Goal: Obtain resource: Download file/media

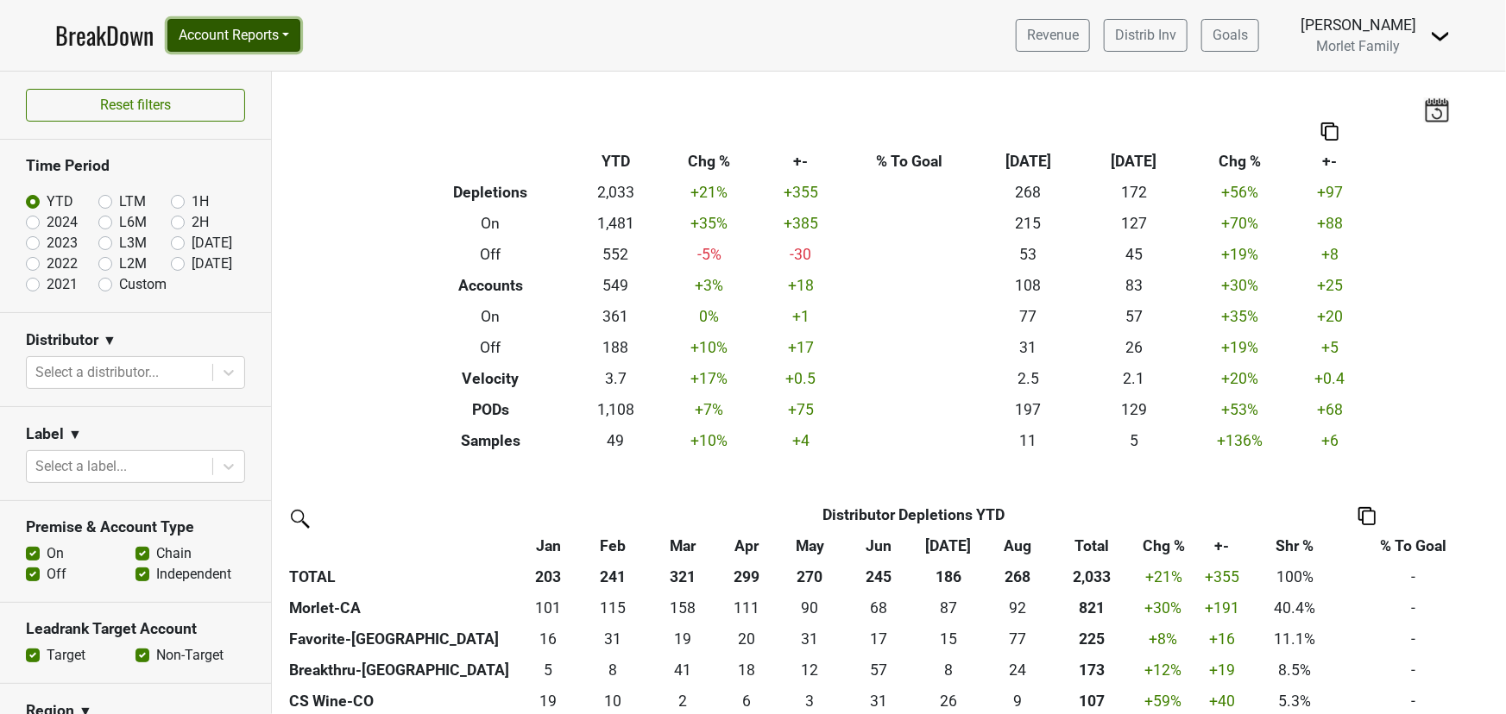
click at [252, 32] on button "Account Reports" at bounding box center [233, 35] width 133 height 33
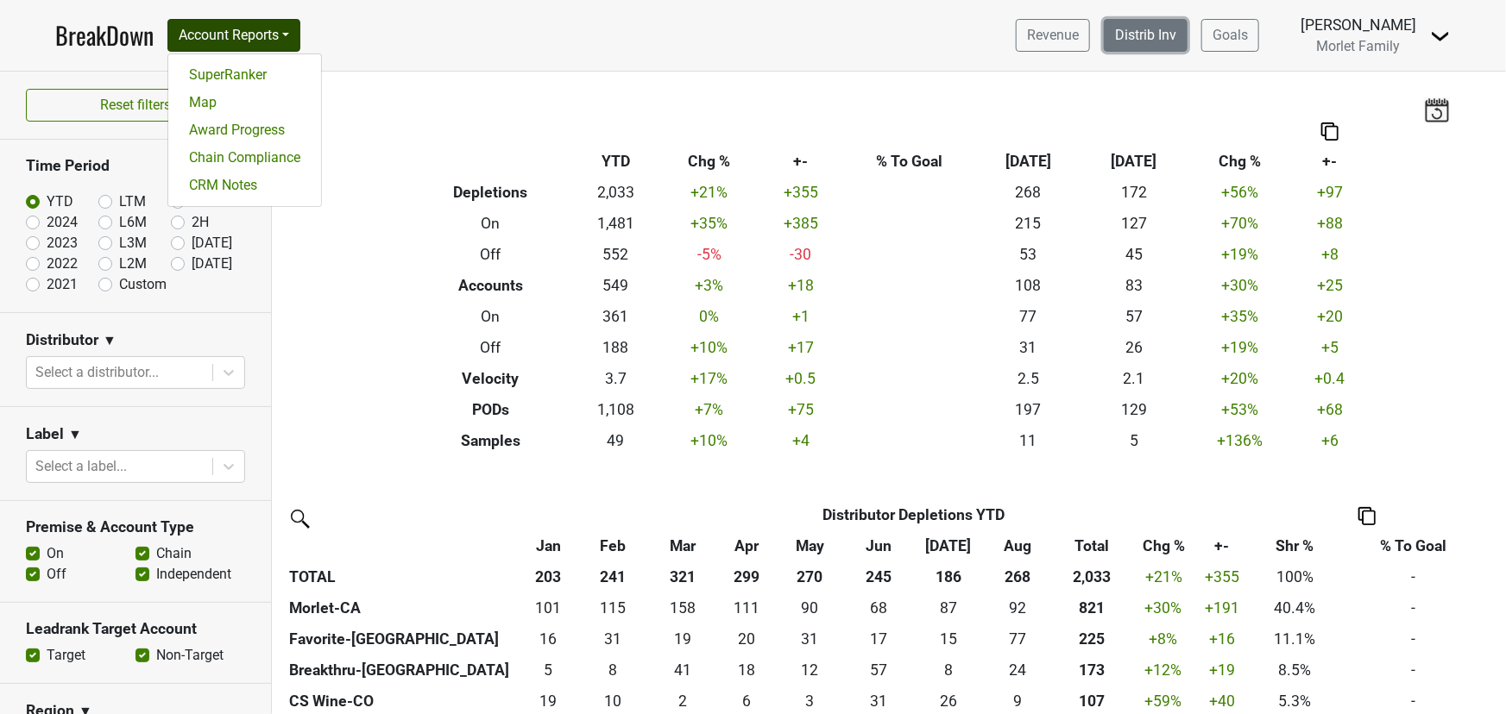
click at [1139, 37] on link "Distrib Inv" at bounding box center [1145, 35] width 84 height 33
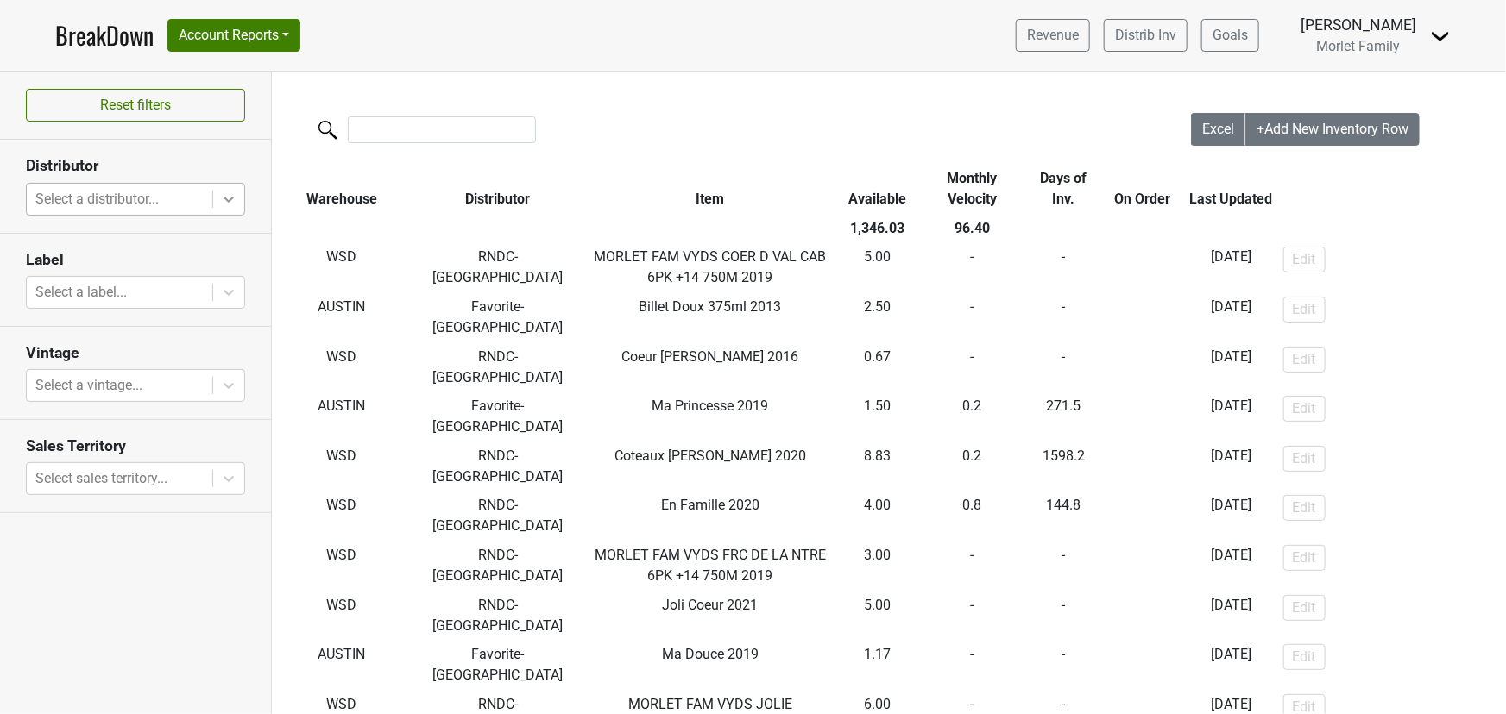
click at [222, 201] on icon at bounding box center [228, 199] width 17 height 17
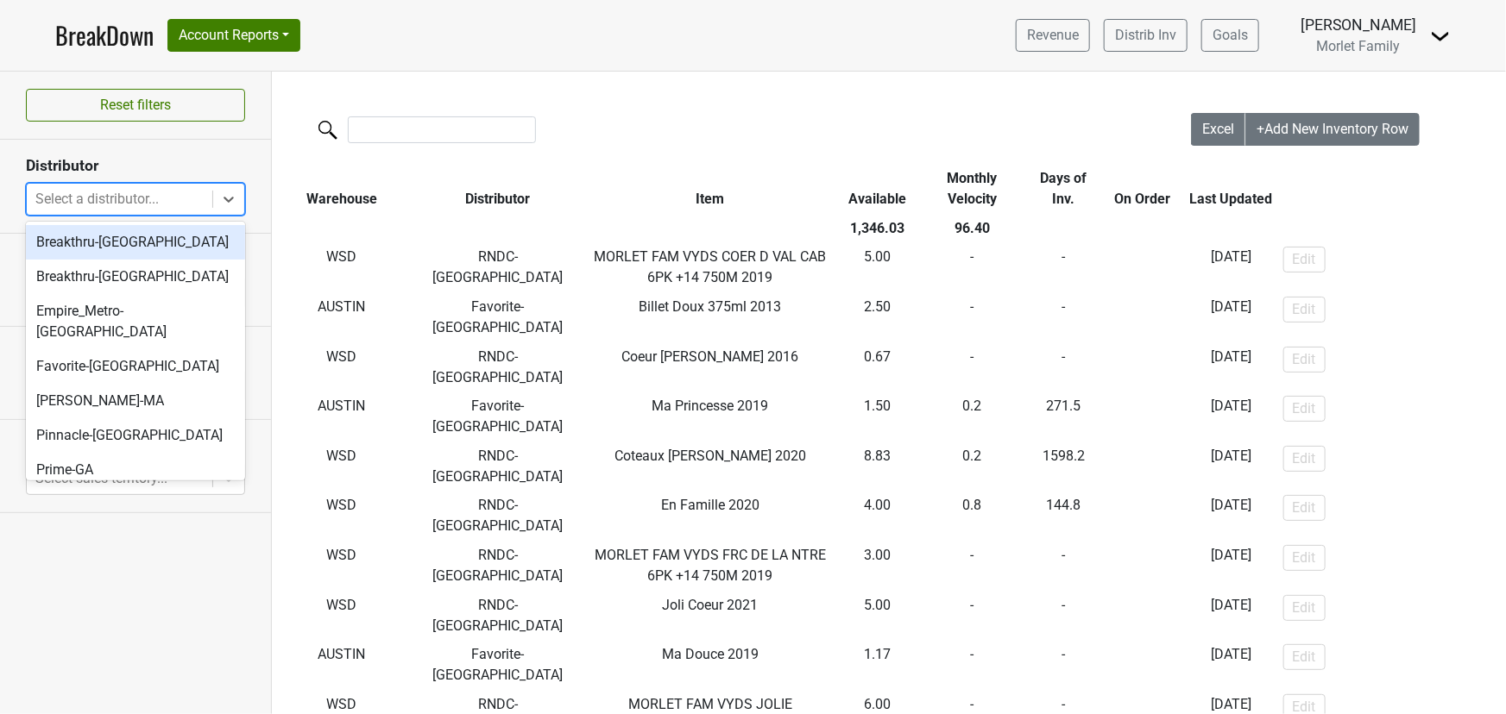
click at [155, 245] on div "Breakthru-[GEOGRAPHIC_DATA]" at bounding box center [135, 242] width 219 height 35
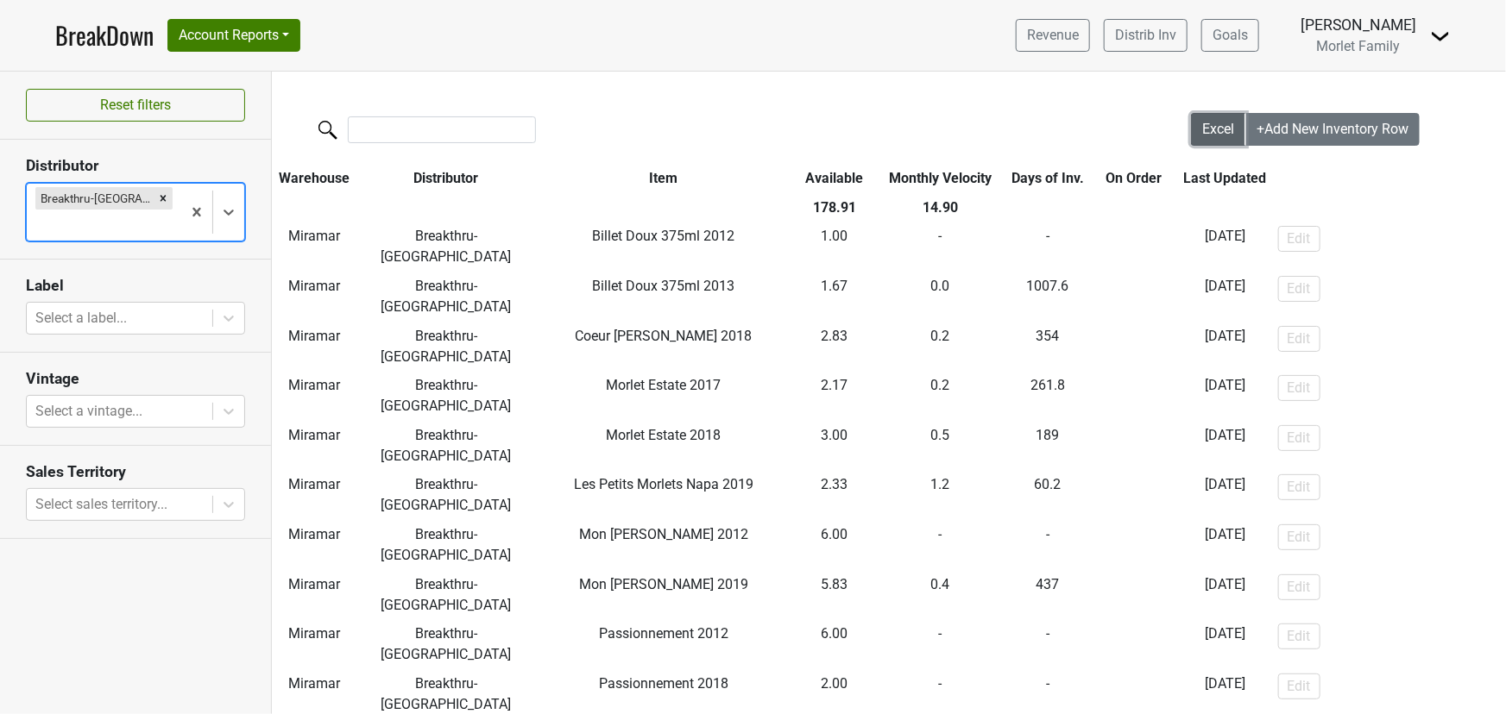
click at [1202, 127] on span "Excel" at bounding box center [1218, 129] width 32 height 16
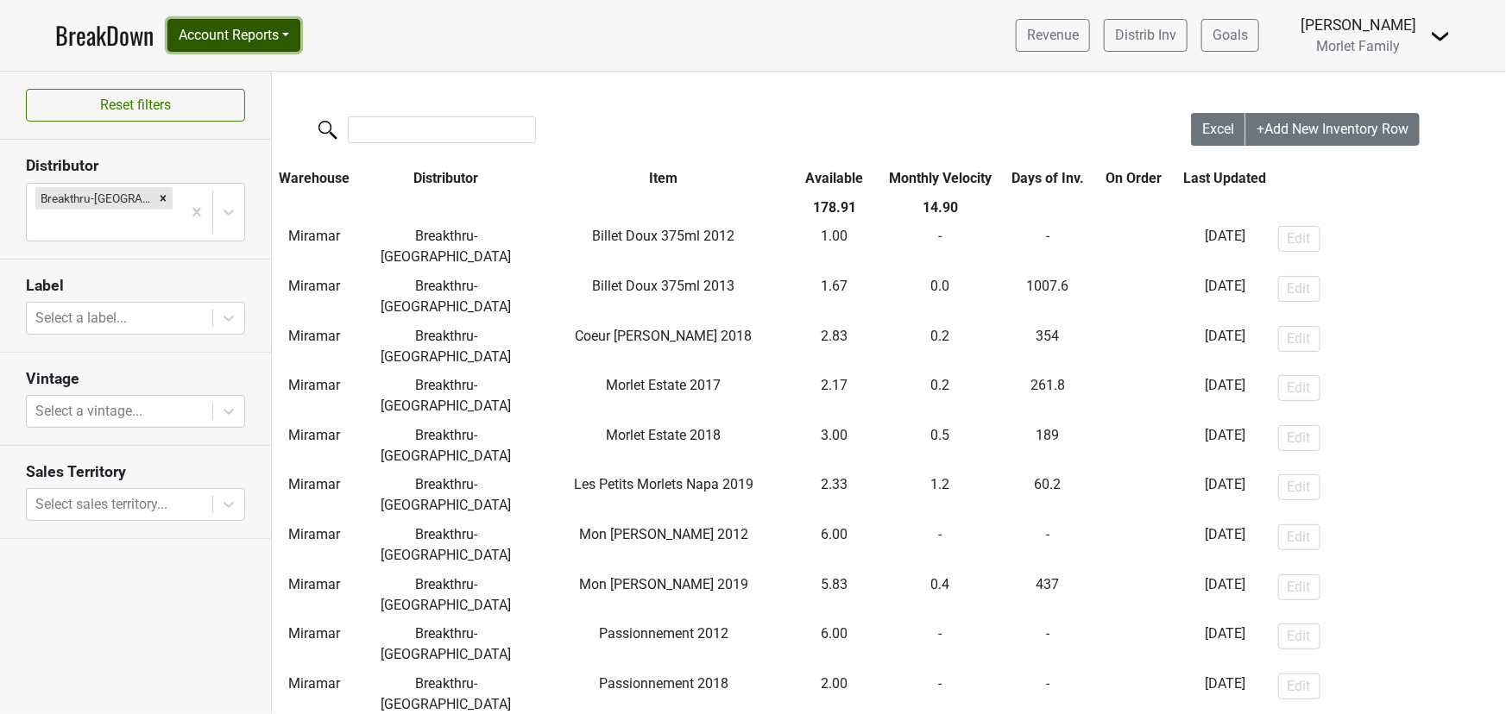
click at [209, 30] on button "Account Reports" at bounding box center [233, 35] width 133 height 33
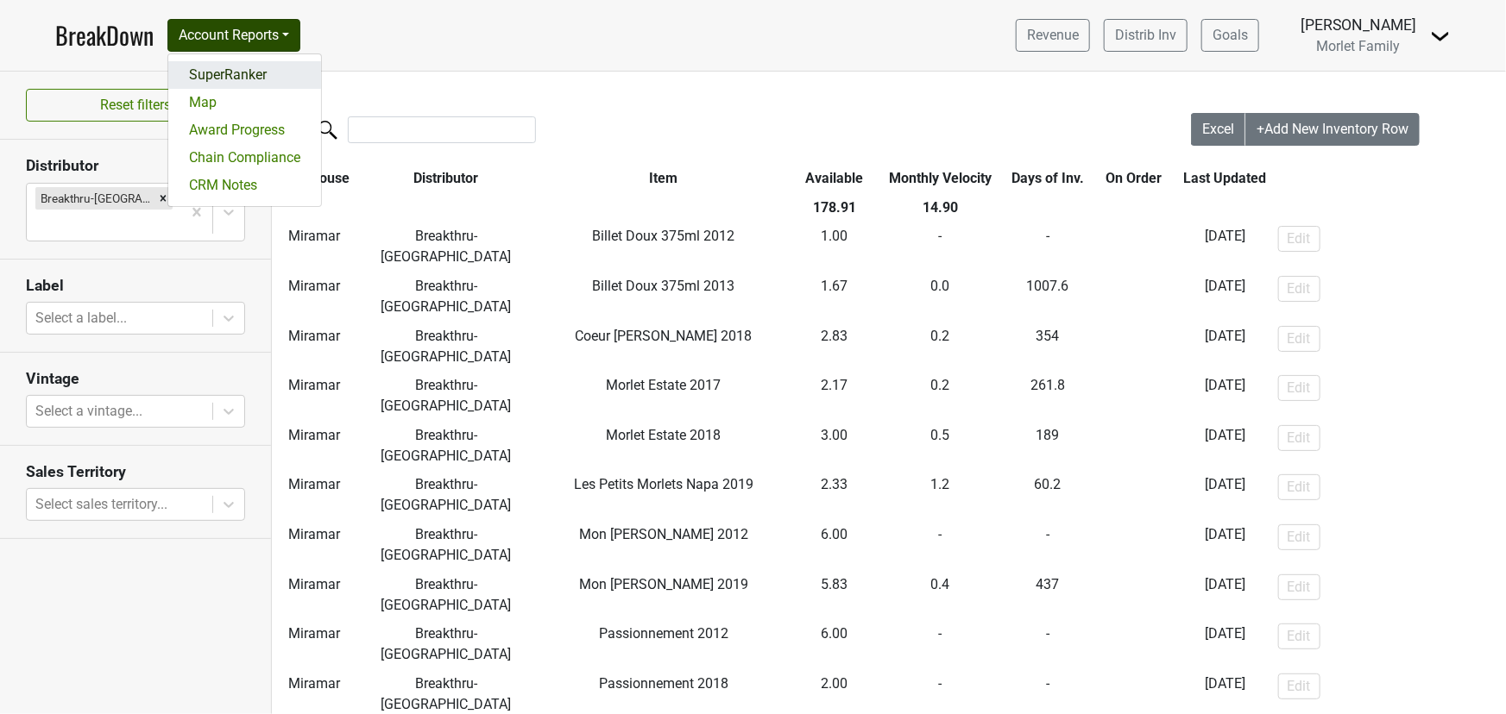
click at [220, 77] on link "SuperRanker" at bounding box center [244, 75] width 153 height 28
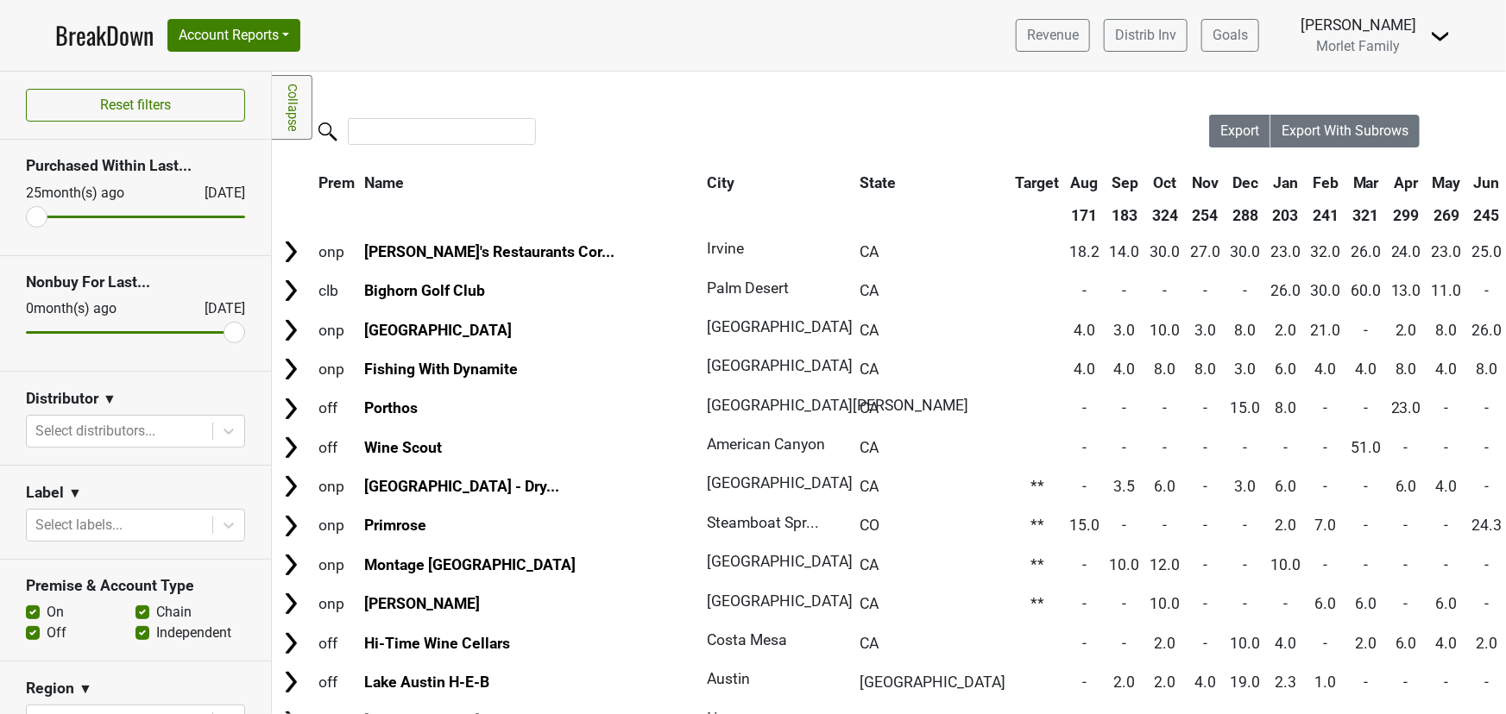
click at [120, 36] on link "BreakDown" at bounding box center [104, 35] width 98 height 36
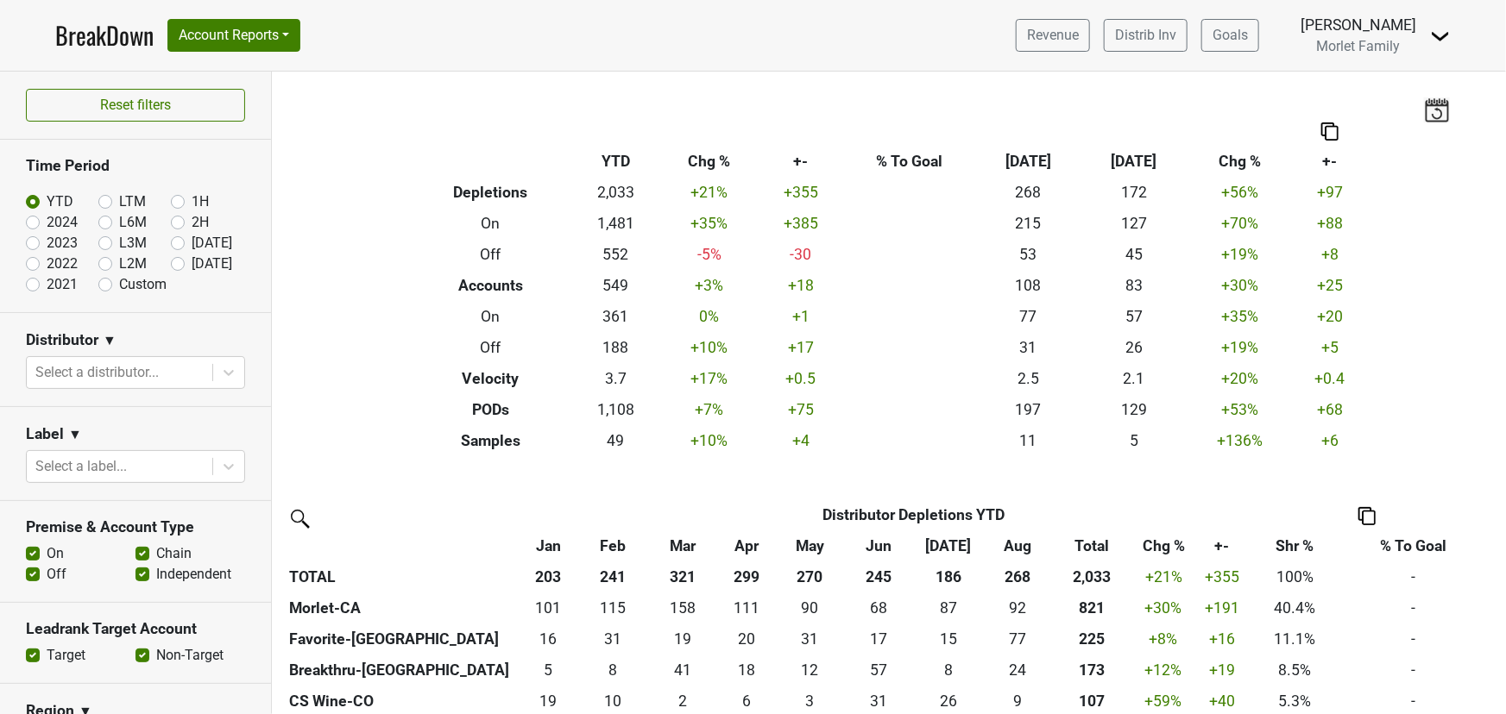
click at [47, 225] on label "2024" at bounding box center [62, 222] width 31 height 21
click at [30, 225] on input "2024" at bounding box center [60, 220] width 69 height 17
radio input "true"
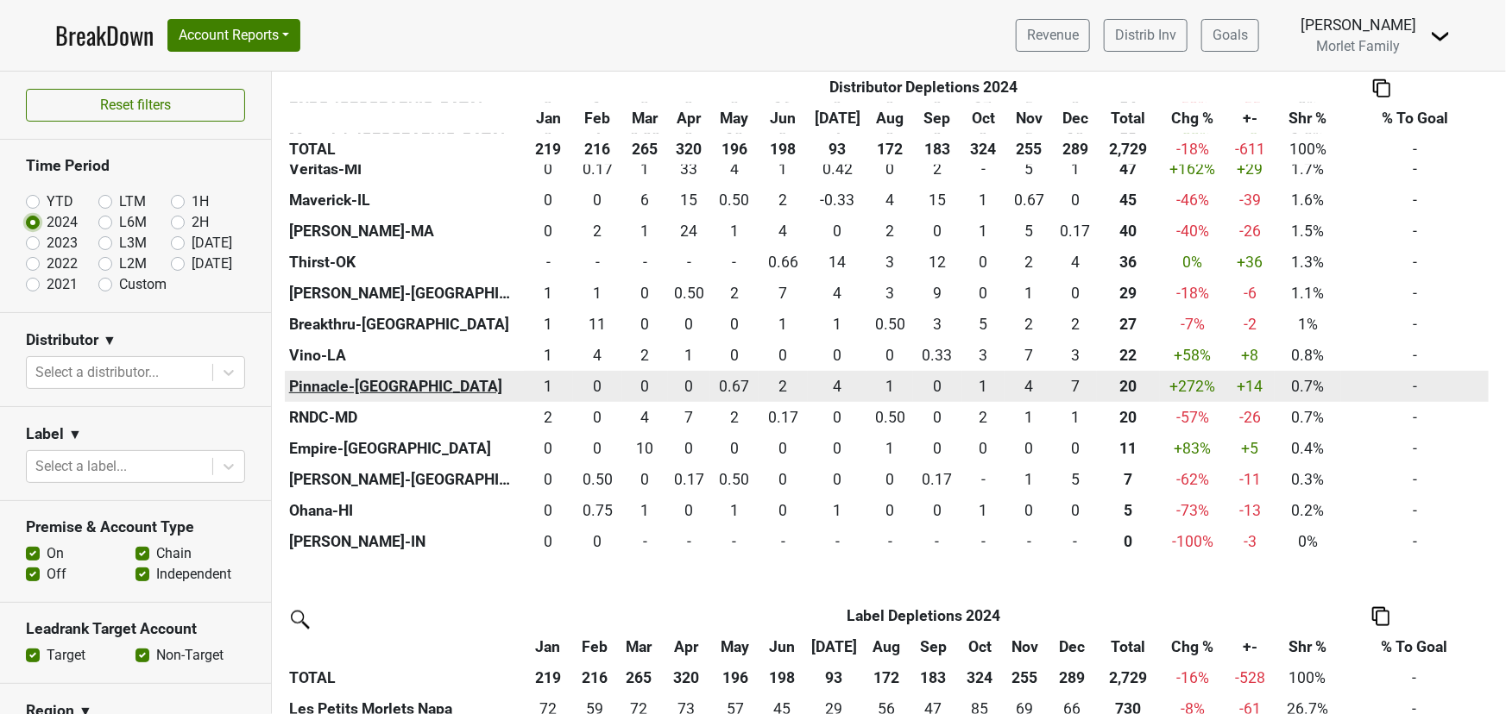
scroll to position [863, 0]
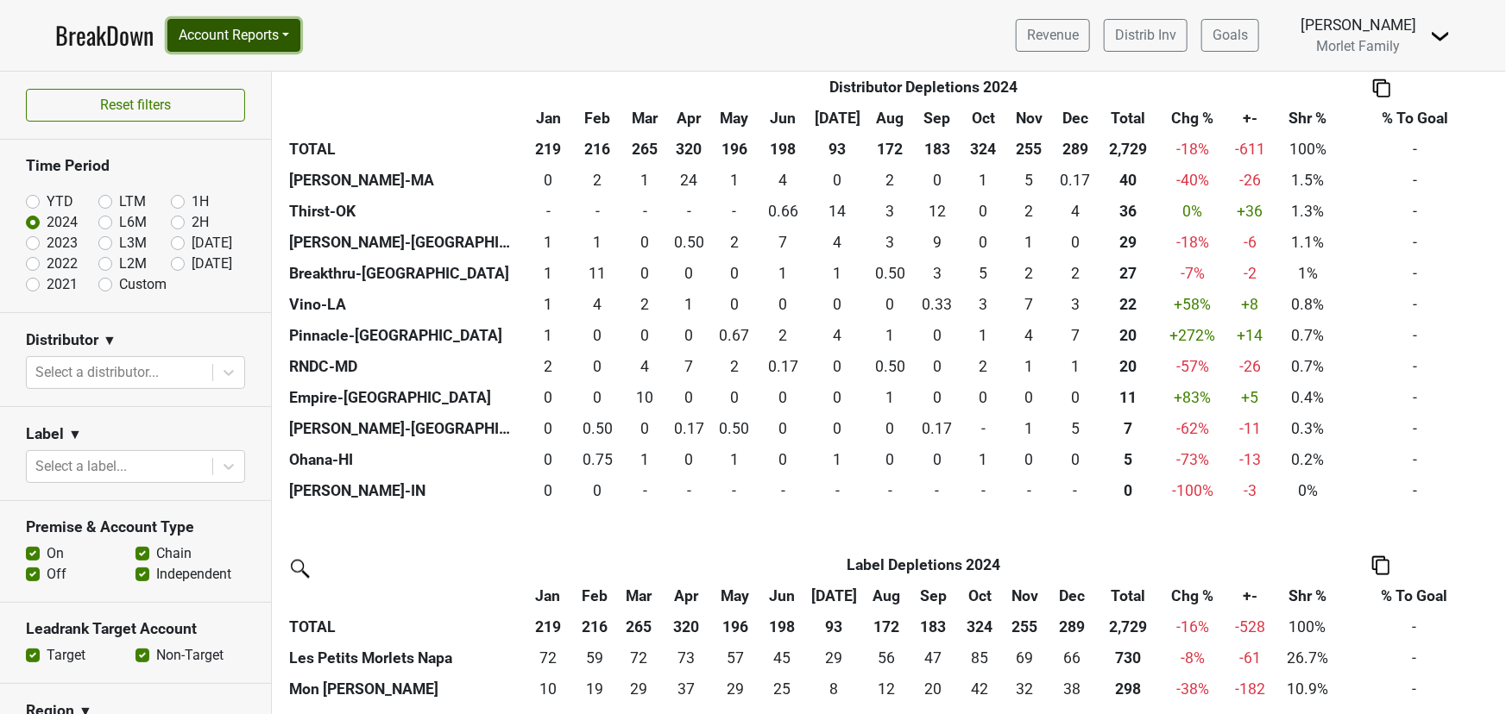
click at [225, 35] on button "Account Reports" at bounding box center [233, 35] width 133 height 33
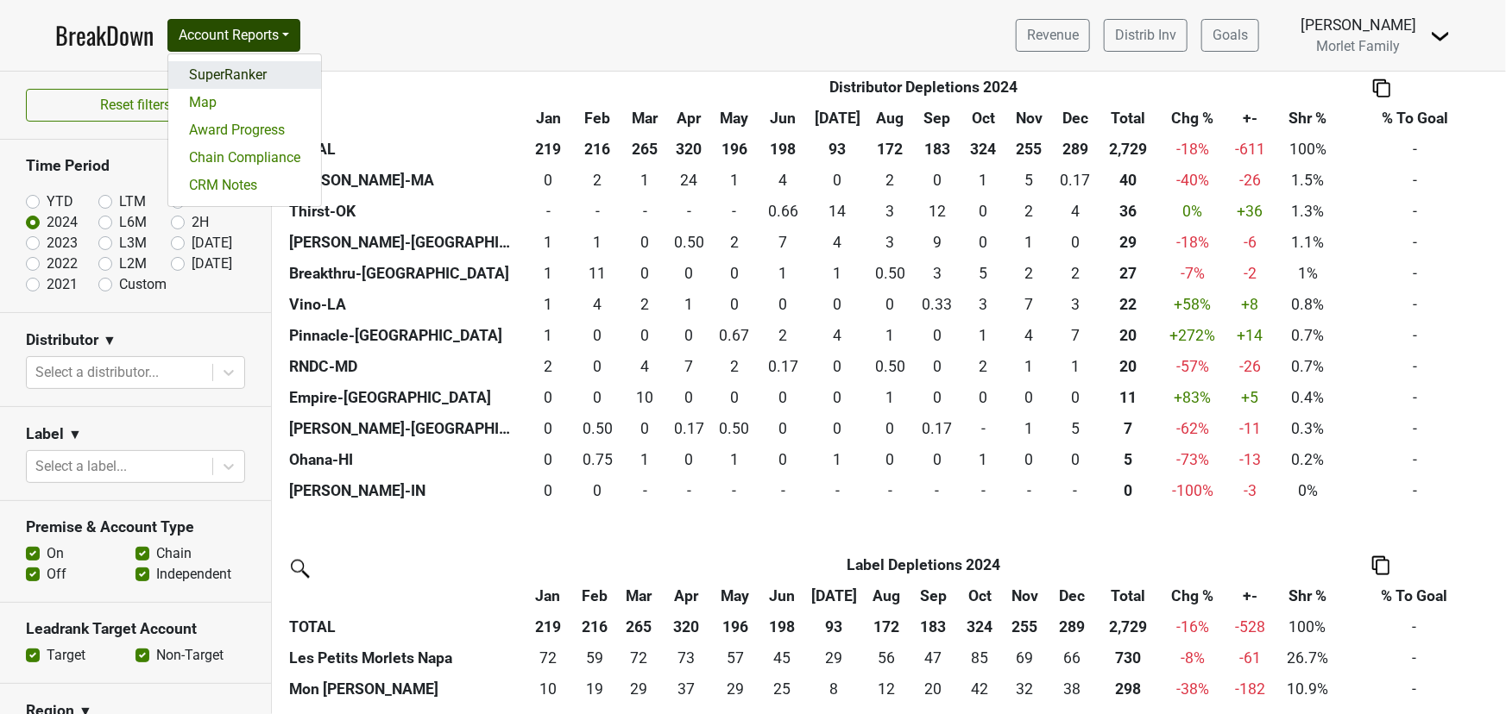
click at [236, 74] on link "SuperRanker" at bounding box center [244, 75] width 153 height 28
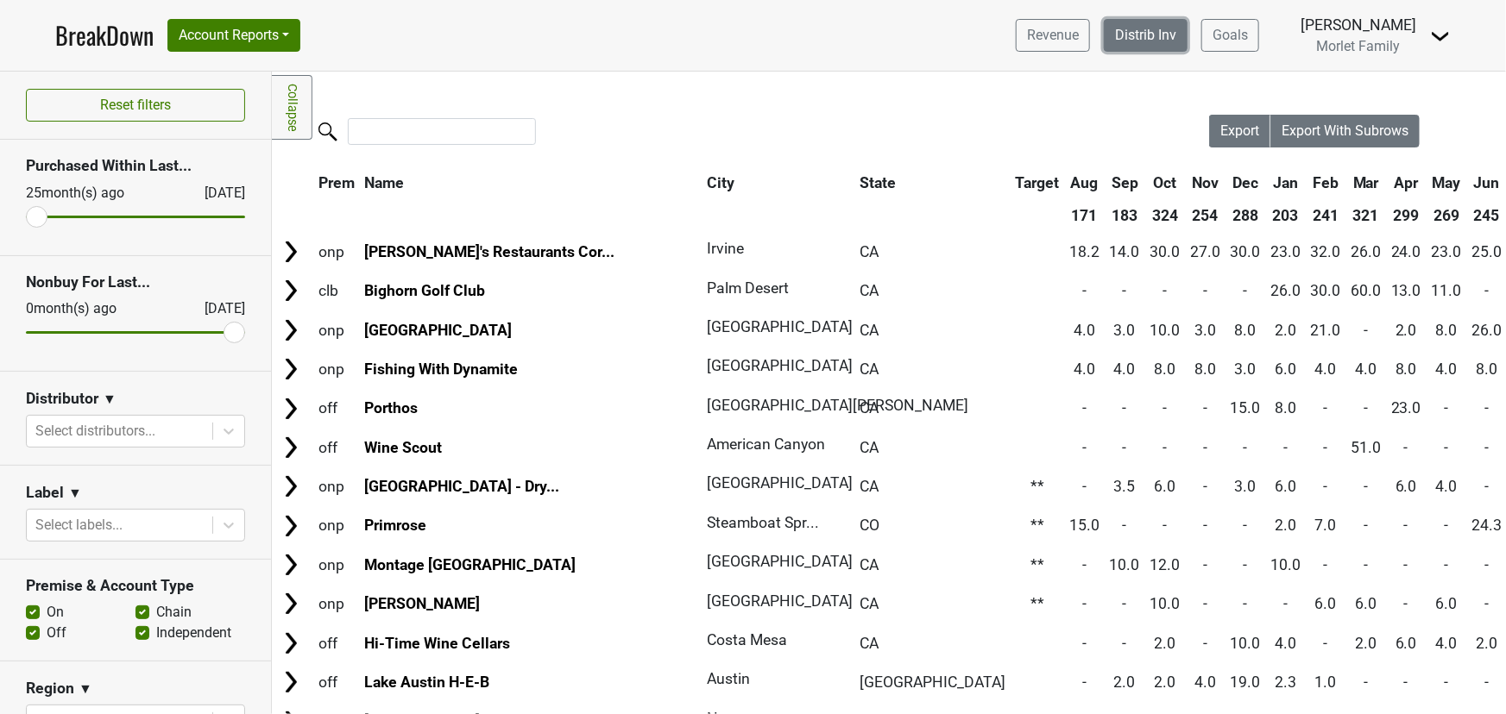
click at [1127, 41] on link "Distrib Inv" at bounding box center [1145, 35] width 84 height 33
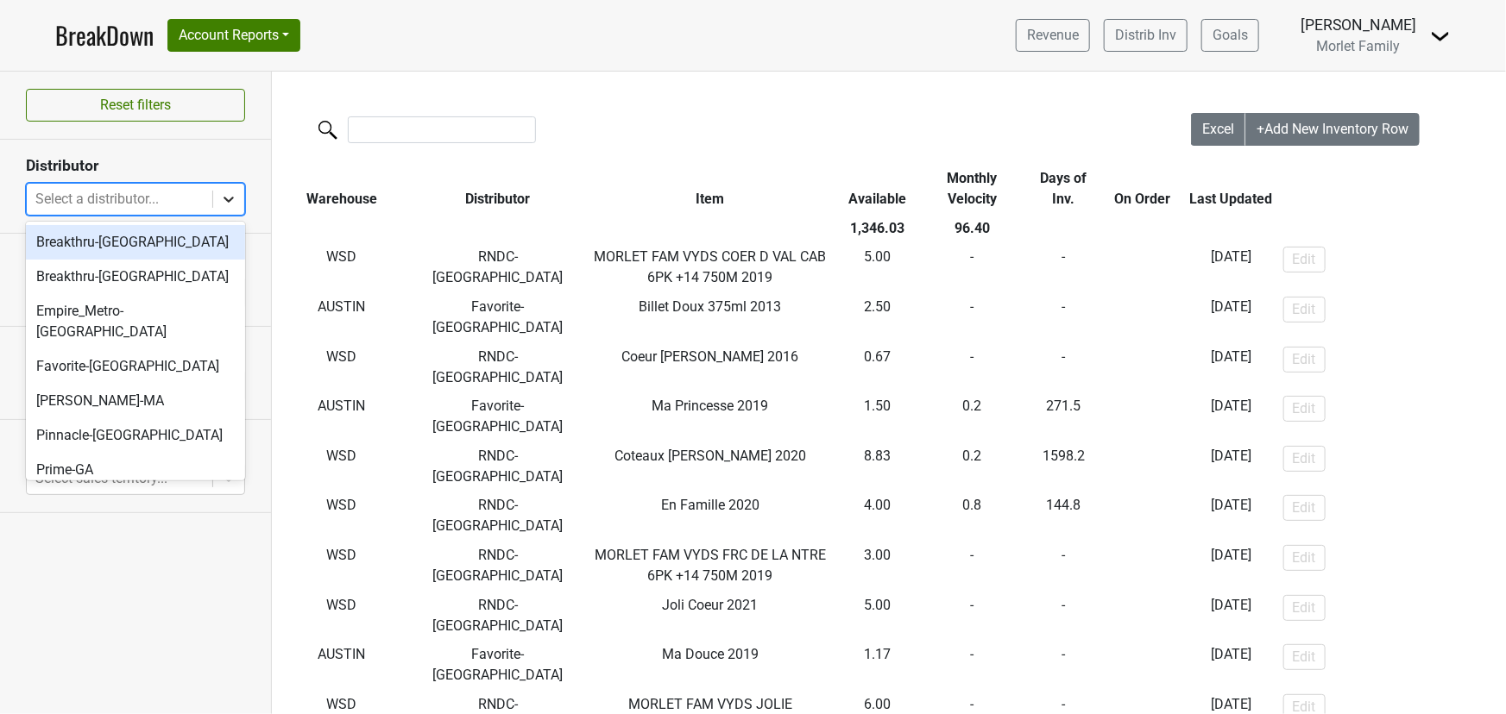
click at [225, 198] on icon at bounding box center [228, 200] width 10 height 6
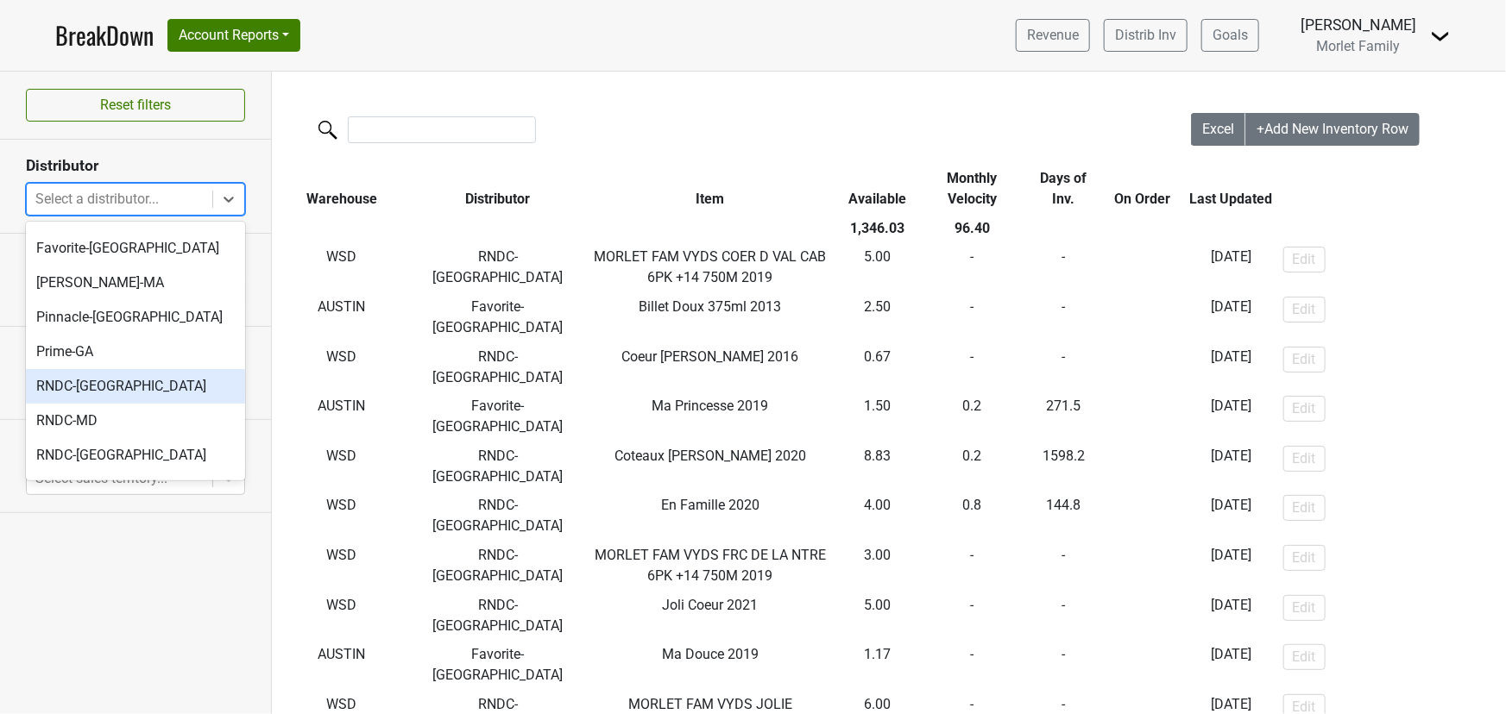
scroll to position [117, 0]
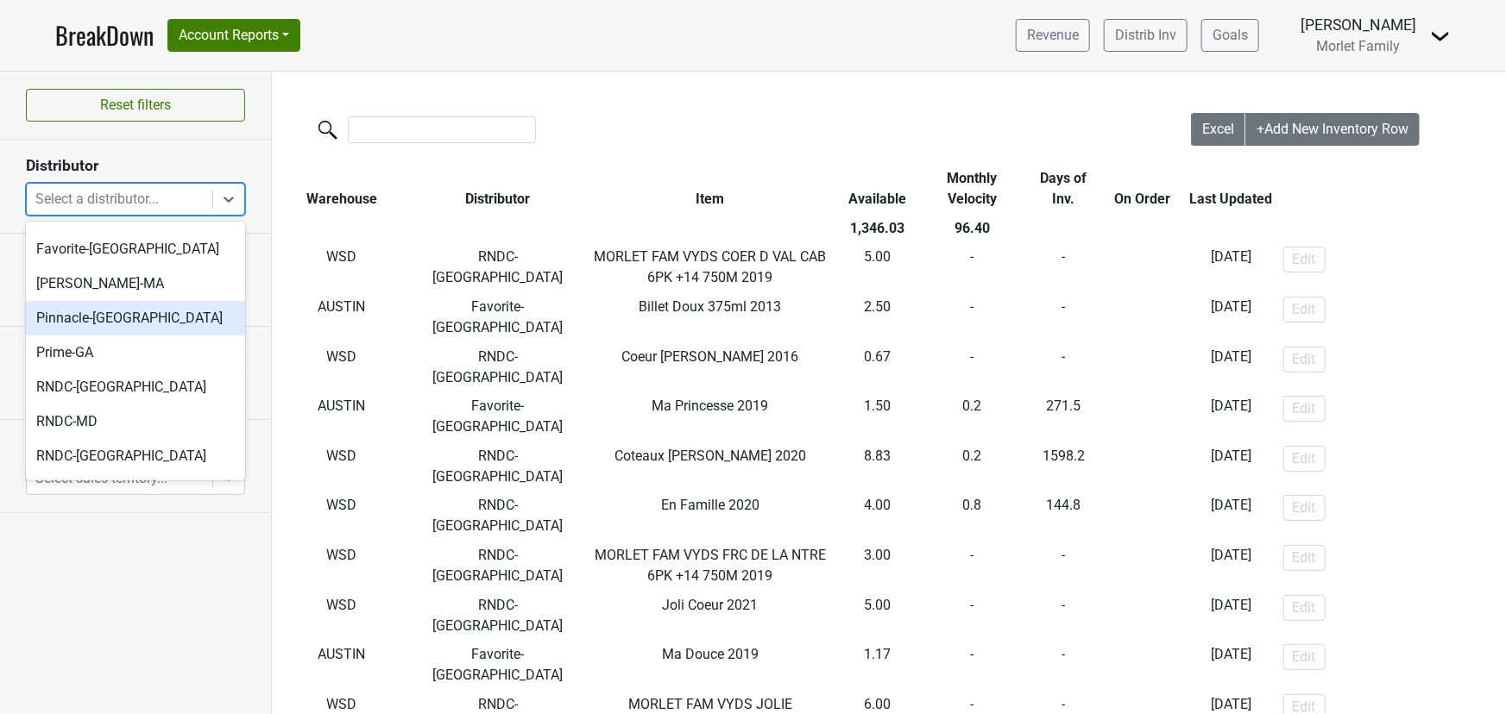
click at [146, 301] on div "Pinnacle-MO" at bounding box center [135, 318] width 219 height 35
